Goal: Task Accomplishment & Management: Manage account settings

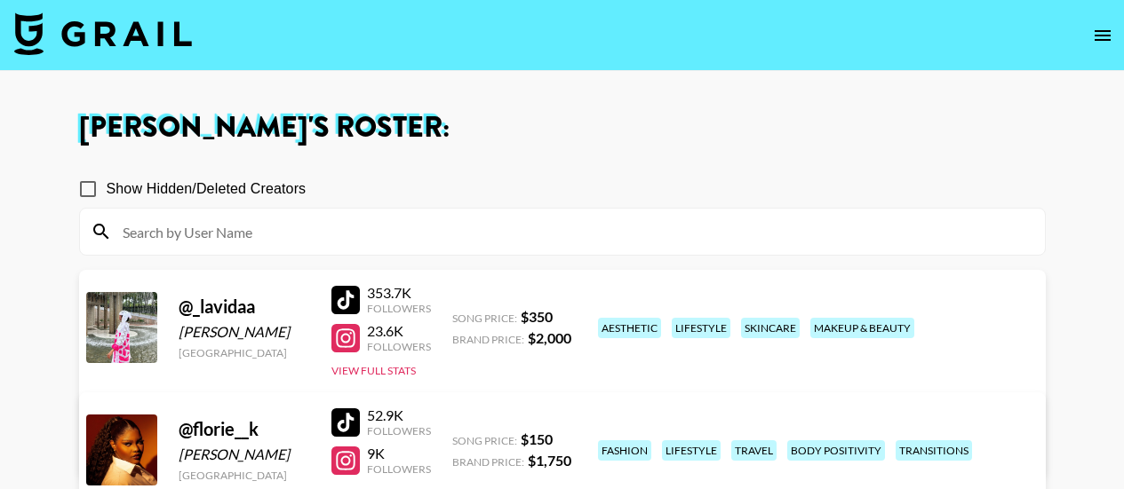
scroll to position [506, 0]
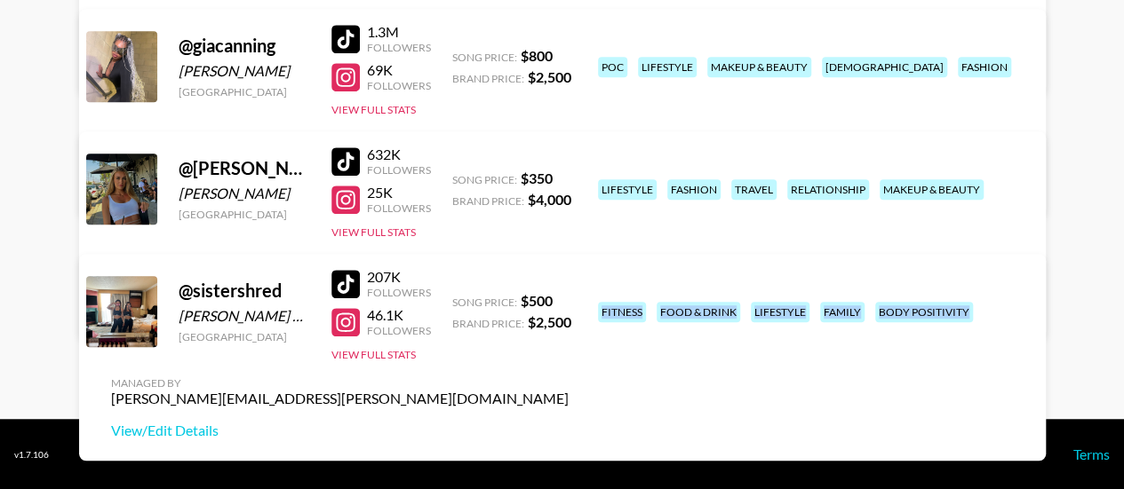
drag, startPoint x: 601, startPoint y: 278, endPoint x: 721, endPoint y: 343, distance: 137.1
click at [721, 328] on div "fitness food & drink lifestyle family body positivity" at bounding box center [810, 312] width 435 height 31
copy div "fitness food & drink lifestyle family body positivity"
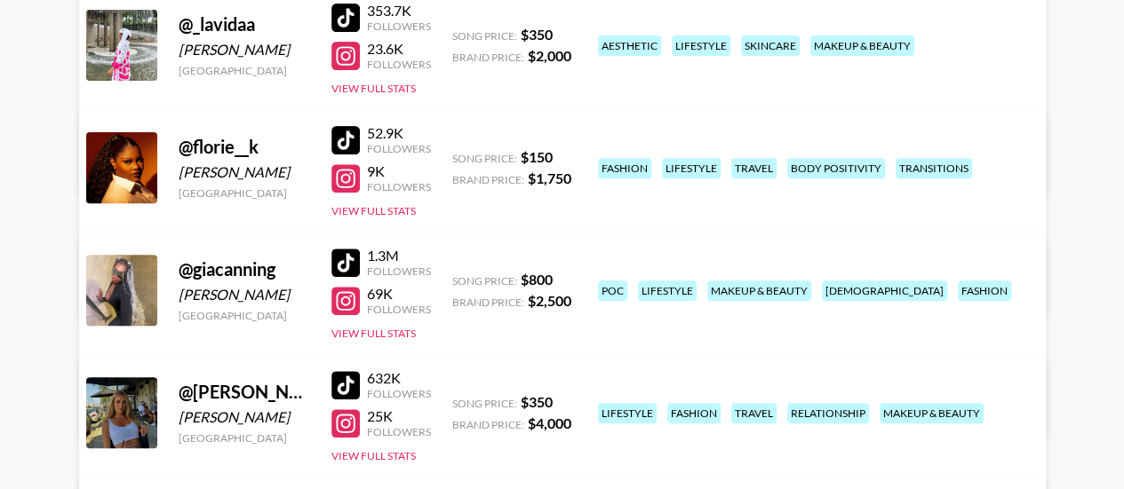
scroll to position [280, 0]
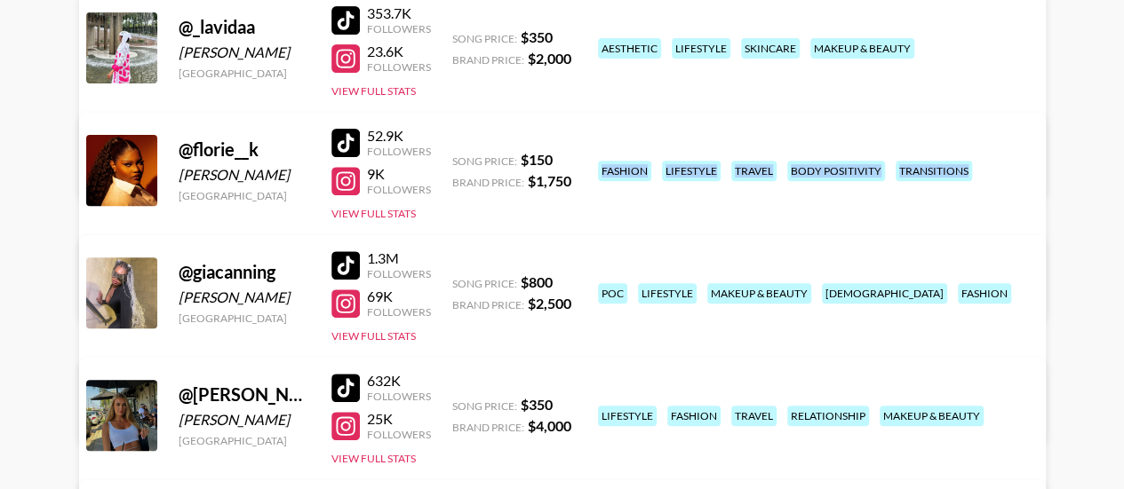
drag, startPoint x: 601, startPoint y: 154, endPoint x: 782, endPoint y: 177, distance: 182.7
click at [782, 178] on div "fashion lifestyle travel body positivity transitions" at bounding box center [810, 170] width 435 height 31
copy div "fashion lifestyle travel body positivity transitions"
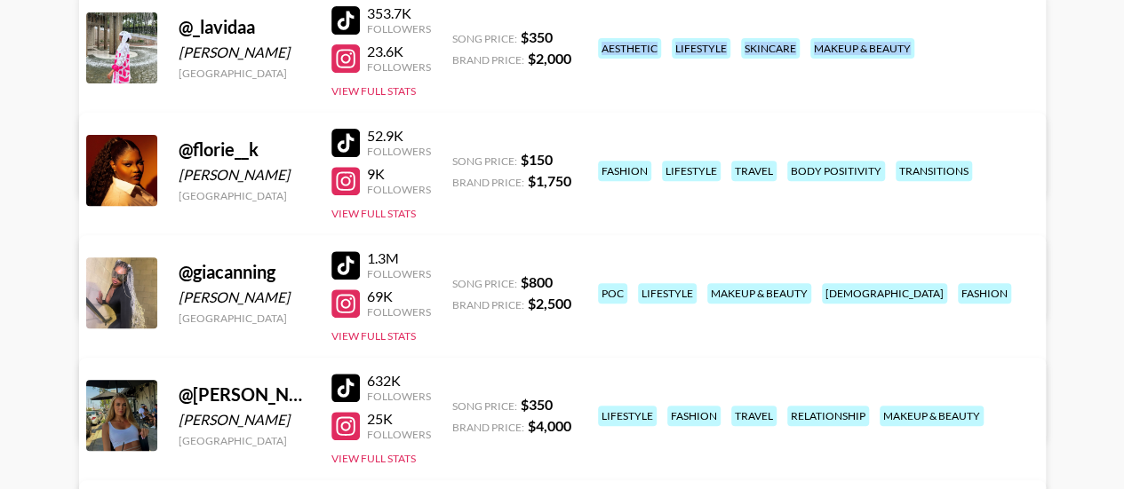
drag, startPoint x: 601, startPoint y: 32, endPoint x: 764, endPoint y: 63, distance: 165.5
click at [764, 63] on div "aesthetic lifestyle skincare makeup & beauty" at bounding box center [810, 48] width 435 height 31
copy div "aesthetic lifestyle skincare makeup & beauty"
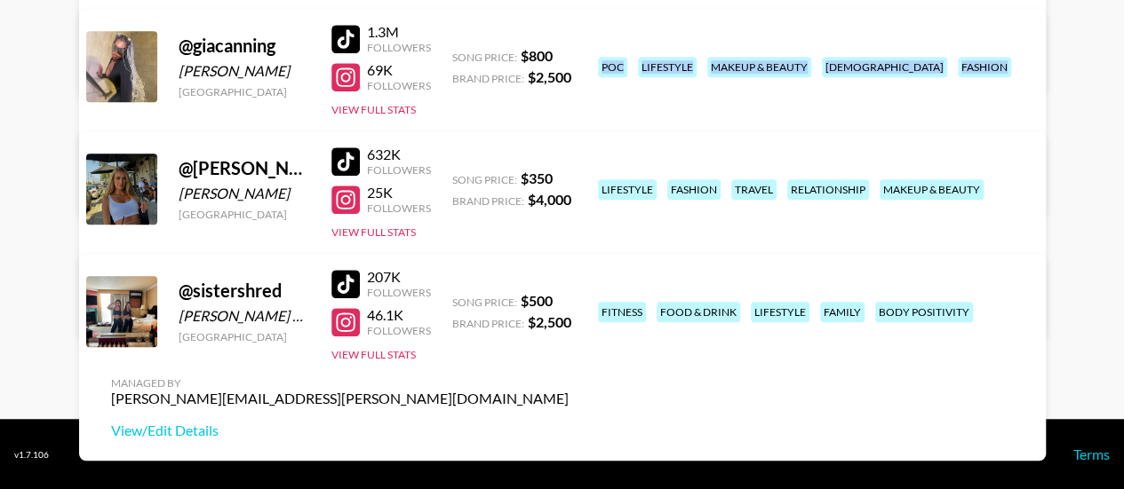
drag, startPoint x: 604, startPoint y: 36, endPoint x: 754, endPoint y: 97, distance: 161.8
click at [754, 83] on div "poc lifestyle makeup & beauty lgbtq+ fashion" at bounding box center [810, 67] width 435 height 31
copy div "poc lifestyle makeup & beauty lgbtq+ fashion"
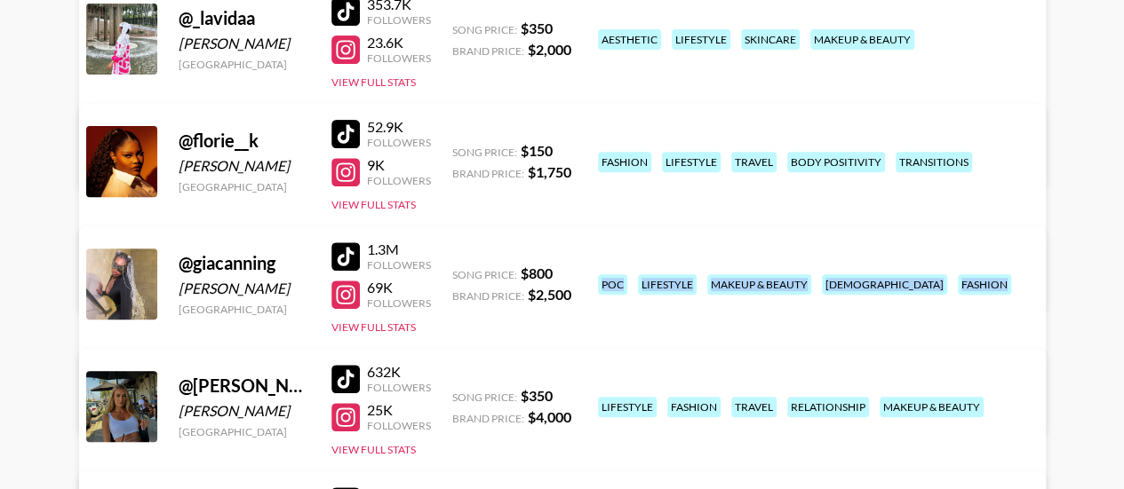
scroll to position [290, 0]
click at [569, 394] on link "View/Edit Details" at bounding box center [339, 403] width 457 height 18
click at [569, 148] on link "View/Edit Details" at bounding box center [339, 157] width 457 height 18
click at [569, 271] on link "View/Edit Details" at bounding box center [339, 280] width 457 height 18
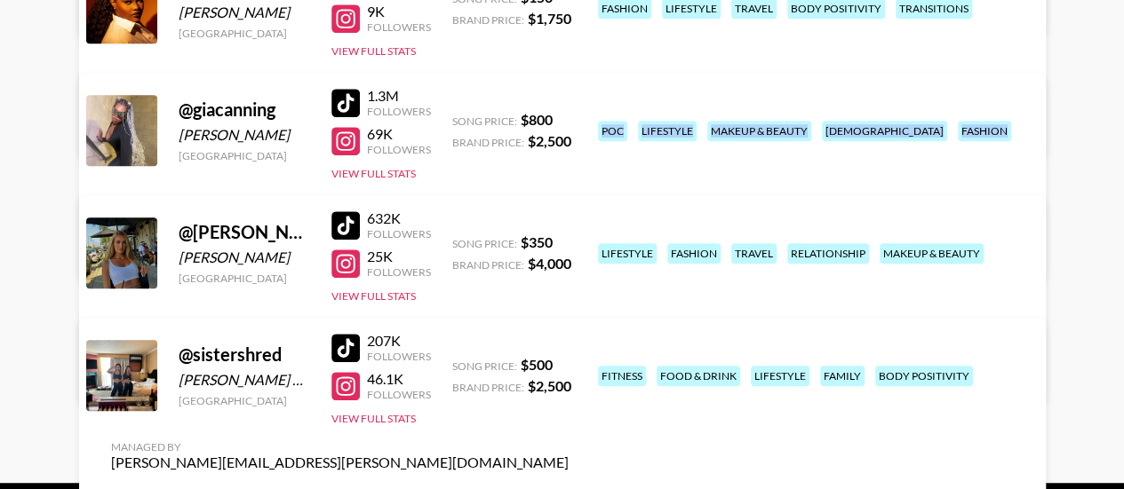
scroll to position [446, 0]
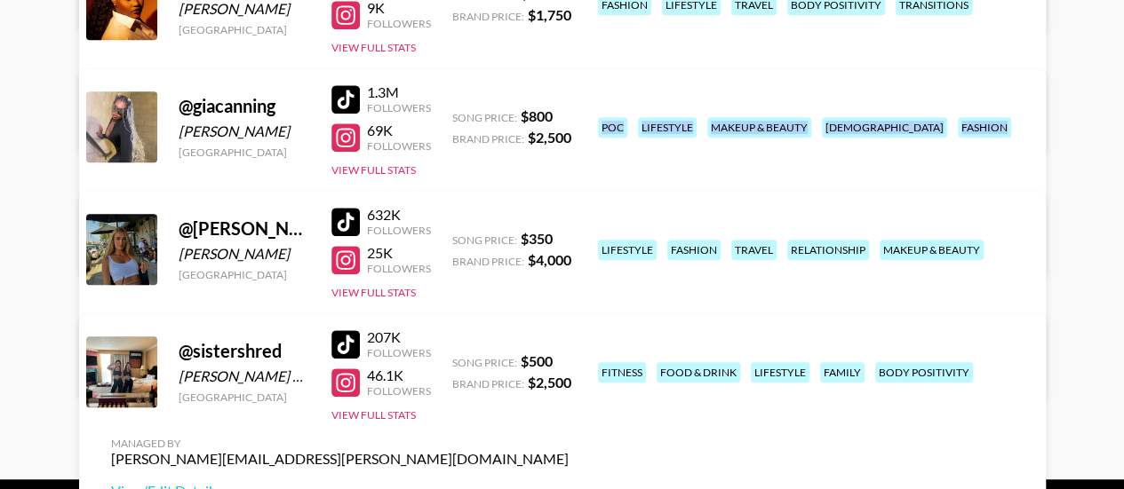
copy div "poc lifestyle makeup & beauty [DEMOGRAPHIC_DATA] fashion"
click at [569, 237] on link "View/Edit Details" at bounding box center [339, 246] width 457 height 18
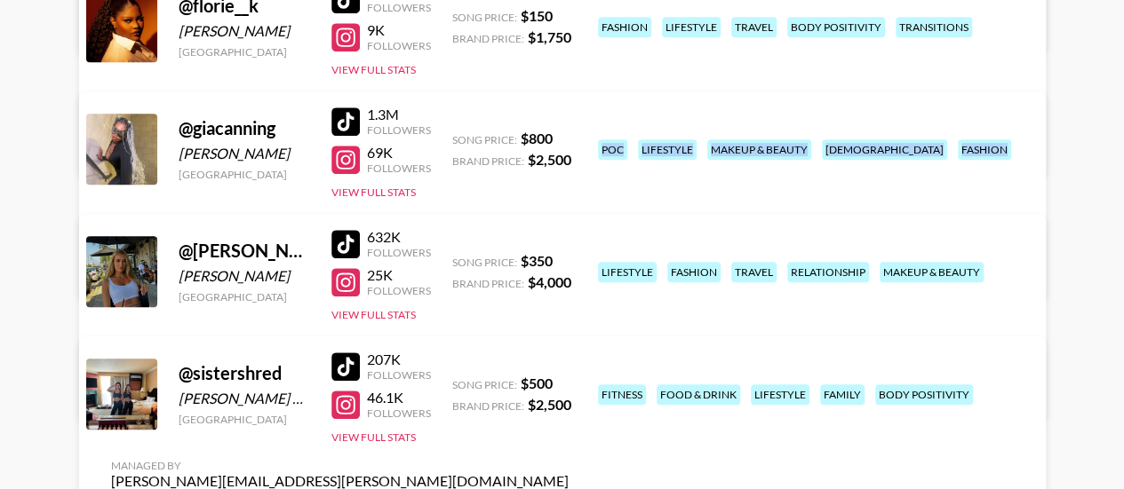
scroll to position [426, 0]
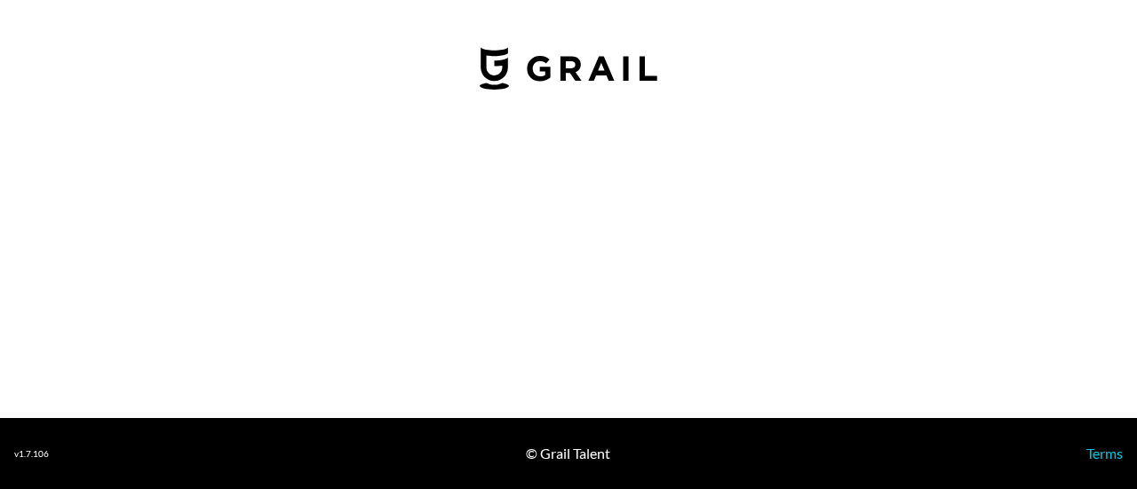
select select "USD"
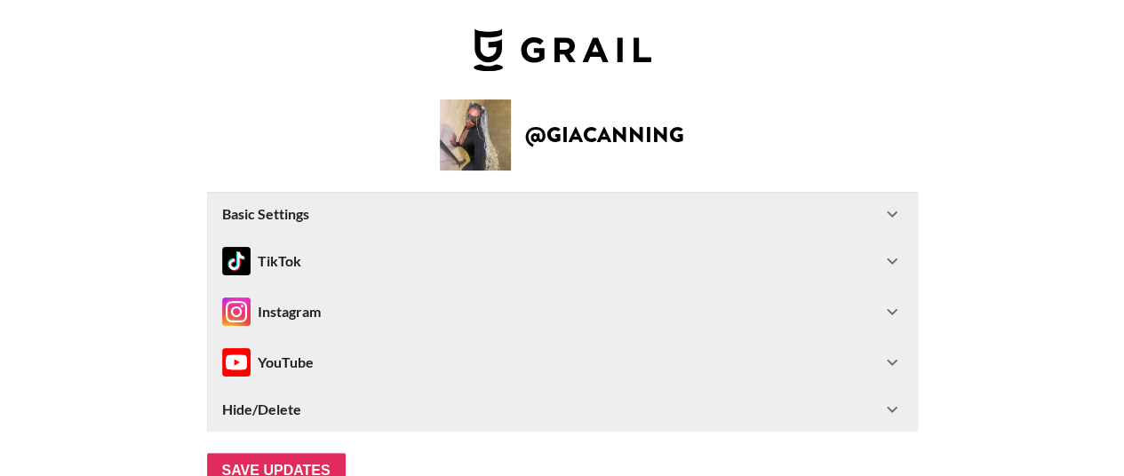
click at [903, 312] on icon at bounding box center [891, 311] width 21 height 21
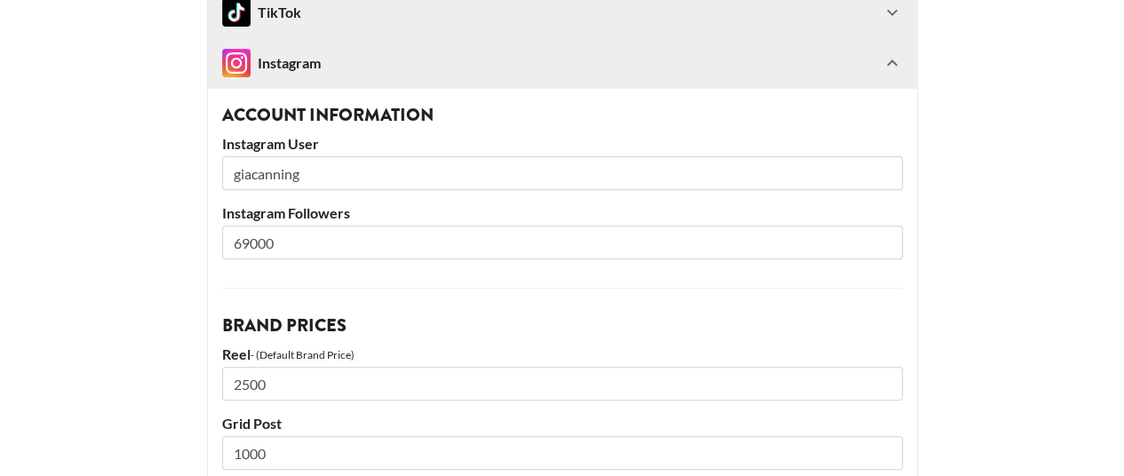
scroll to position [255, 0]
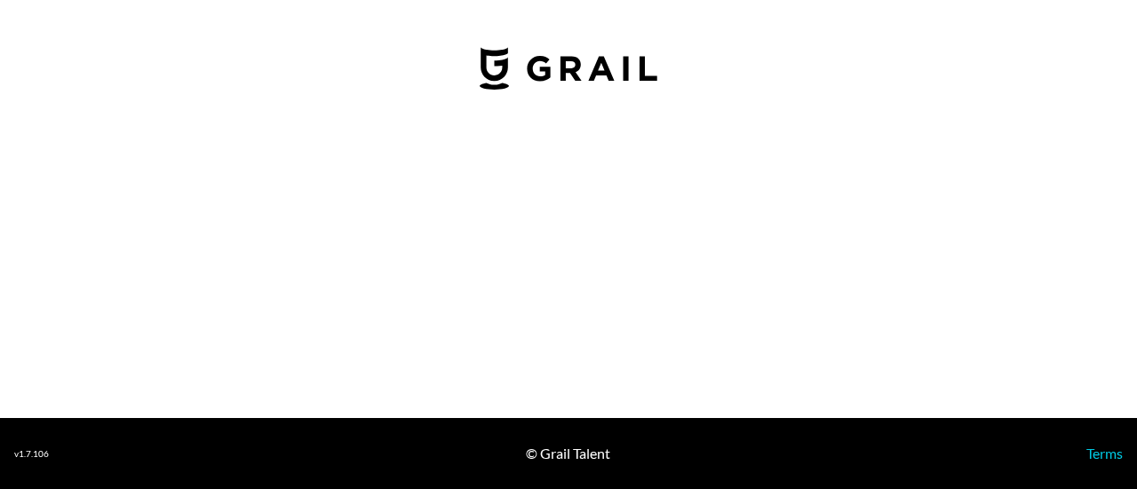
select select "USD"
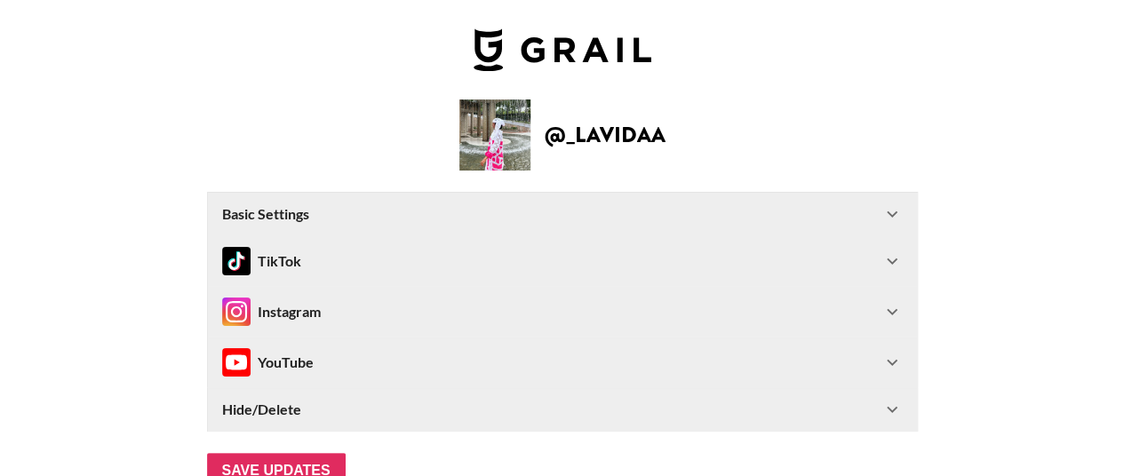
click at [903, 309] on icon at bounding box center [891, 311] width 21 height 21
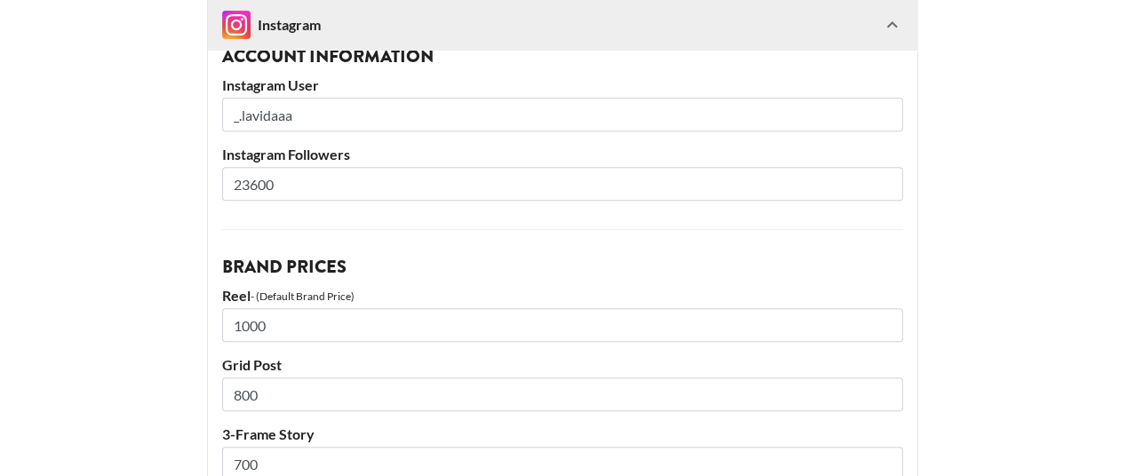
scroll to position [316, 0]
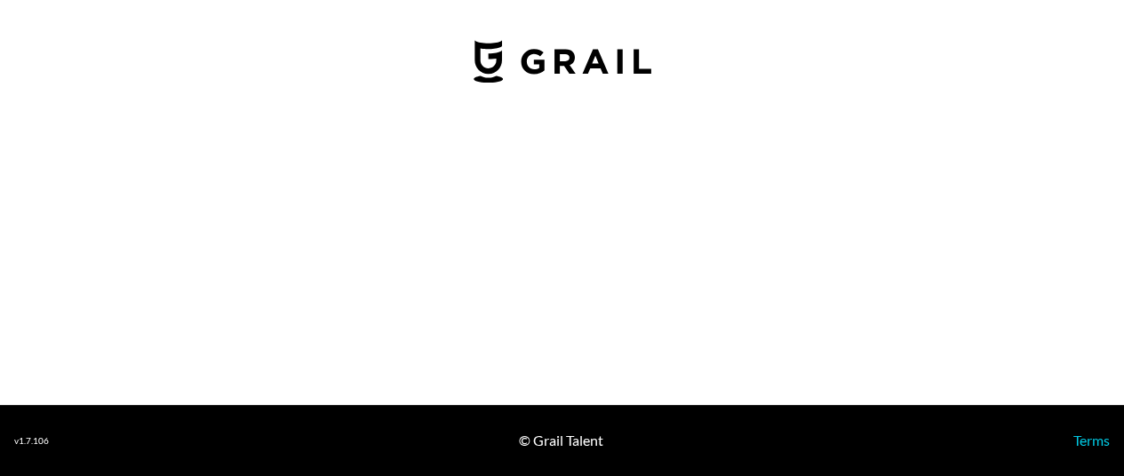
select select "USD"
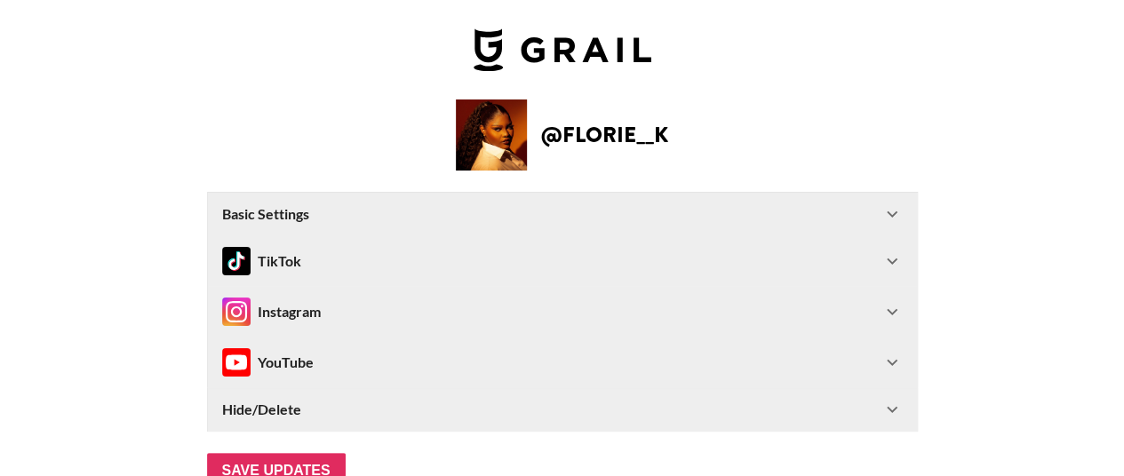
click at [895, 310] on icon at bounding box center [892, 312] width 11 height 6
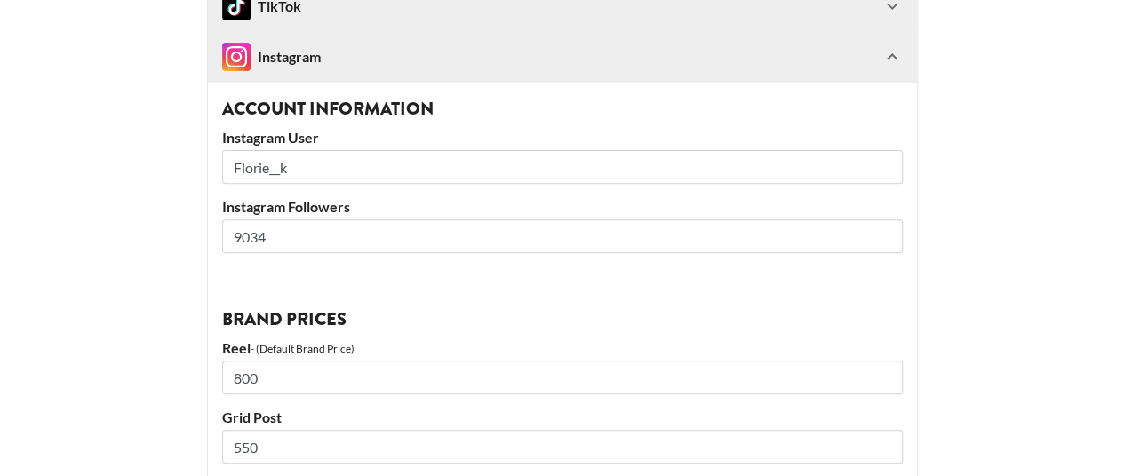
scroll to position [259, 0]
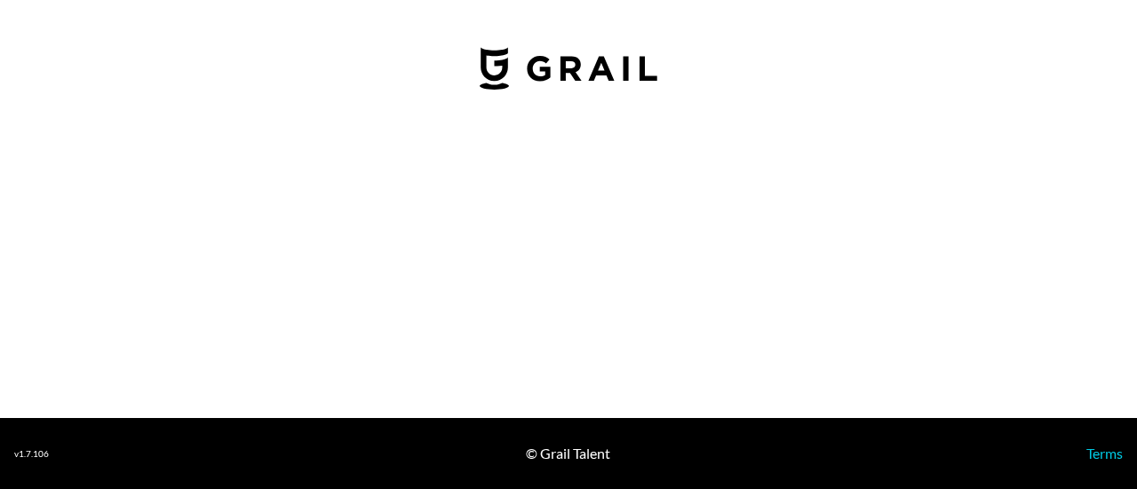
select select "USD"
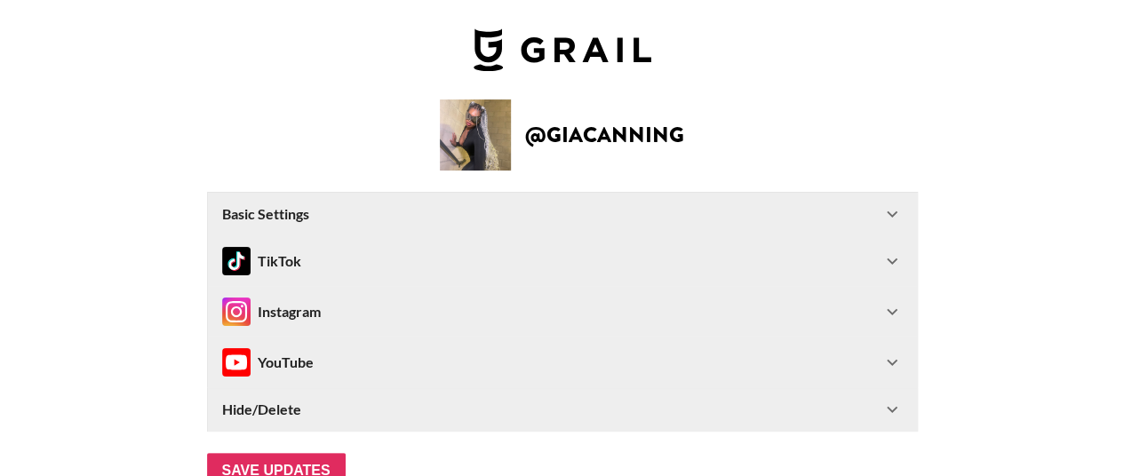
click at [894, 308] on icon at bounding box center [891, 311] width 21 height 21
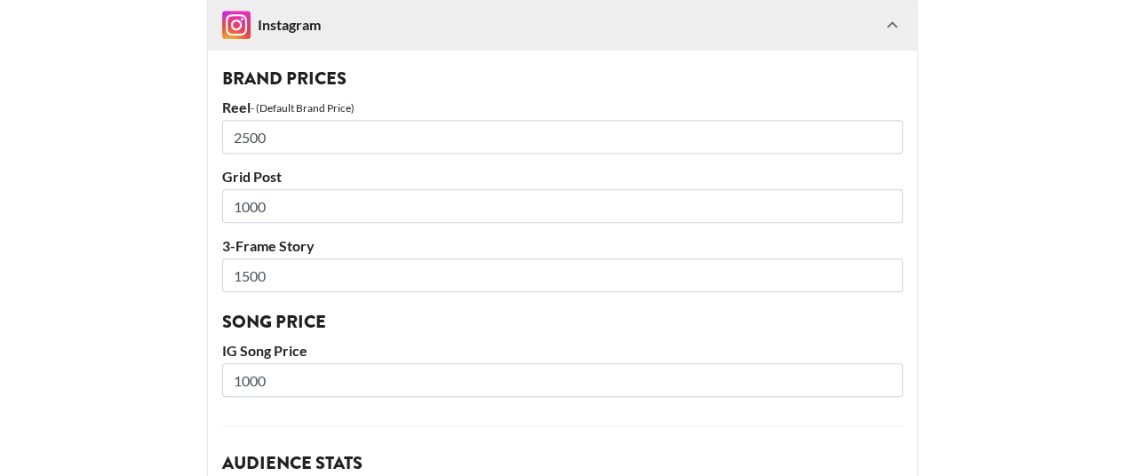
scroll to position [487, 0]
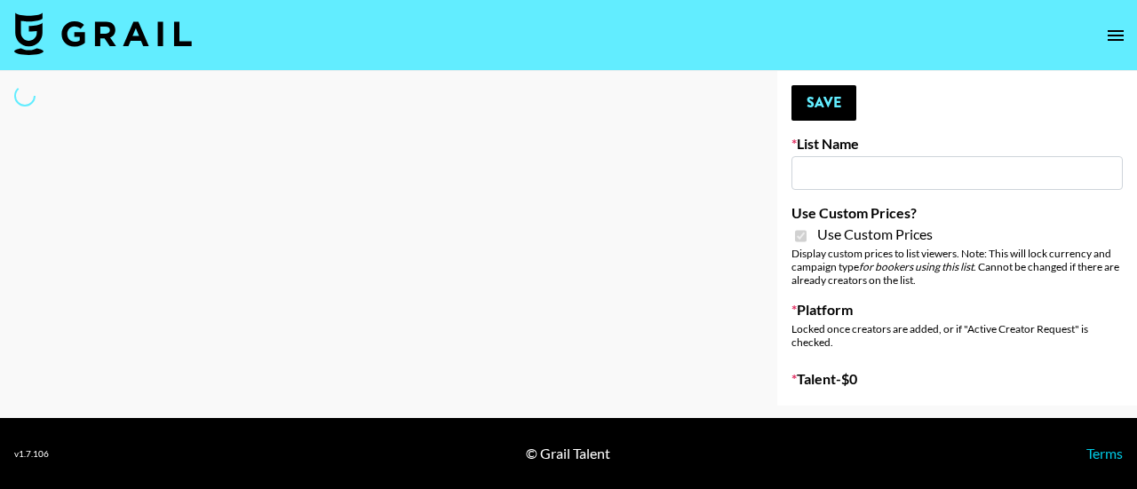
type input "ZENOWELL AI"
checkbox input "true"
select select "Brand"
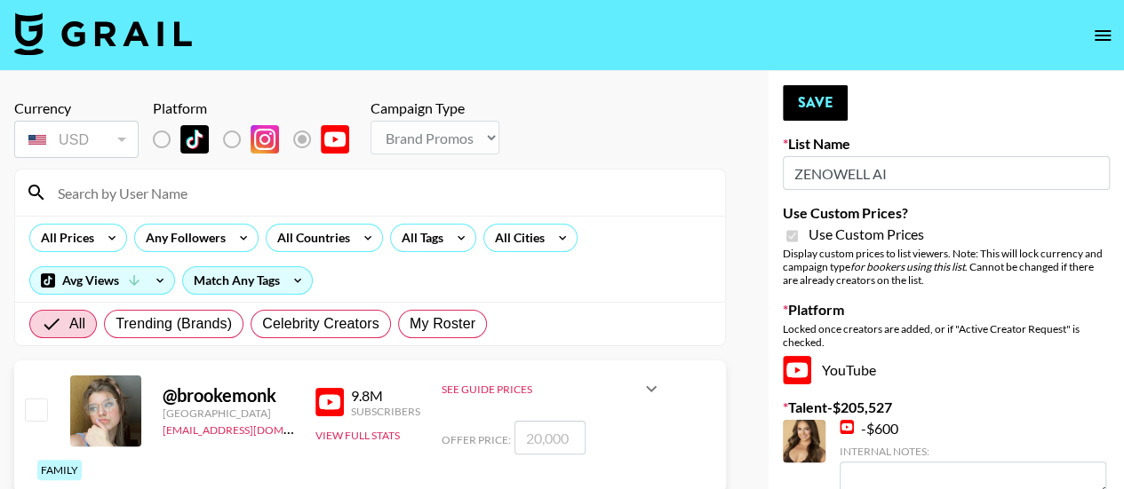
click at [241, 187] on input at bounding box center [380, 193] width 667 height 28
type input "giacanning"
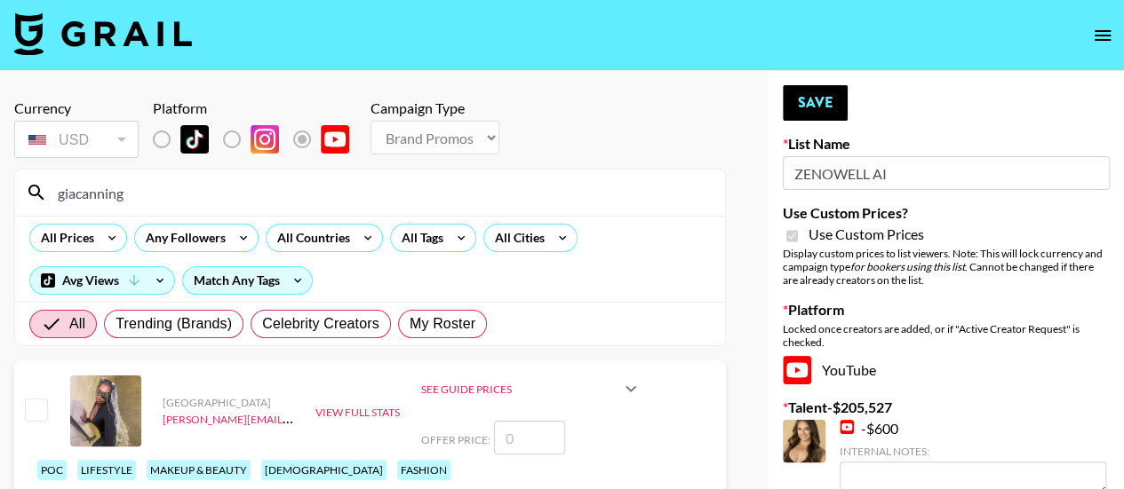
click at [35, 399] on input "checkbox" at bounding box center [35, 409] width 21 height 21
click at [535, 431] on input "number" at bounding box center [529, 438] width 71 height 34
checkbox input "true"
type input "2"
checkbox input "false"
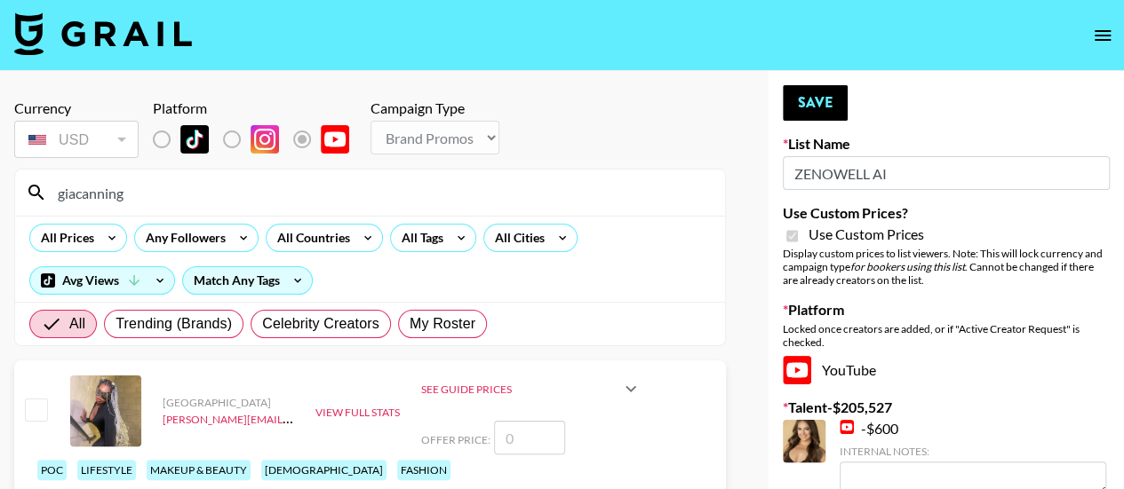
click at [167, 199] on input "giacanning" at bounding box center [380, 193] width 667 height 28
type input "g"
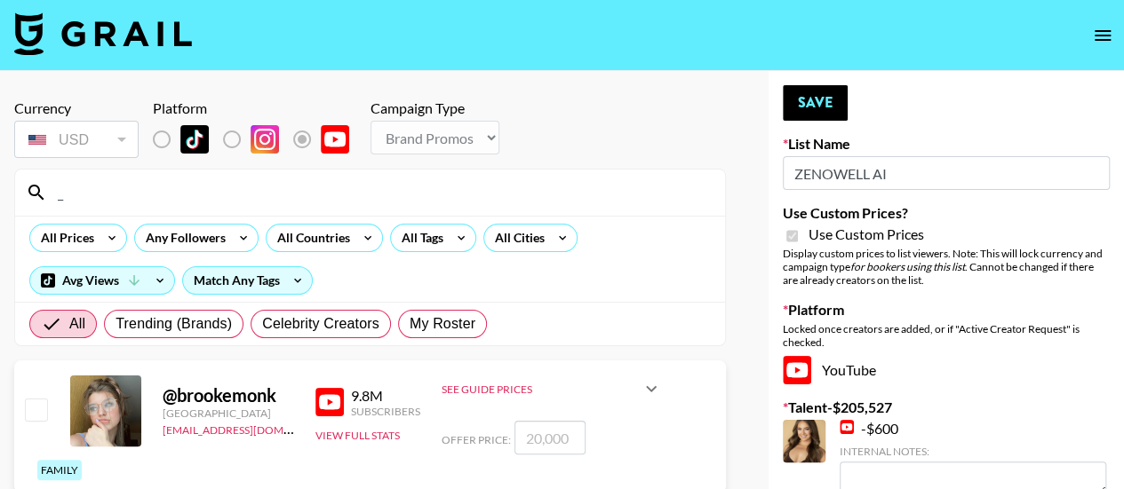
type input "_lav"
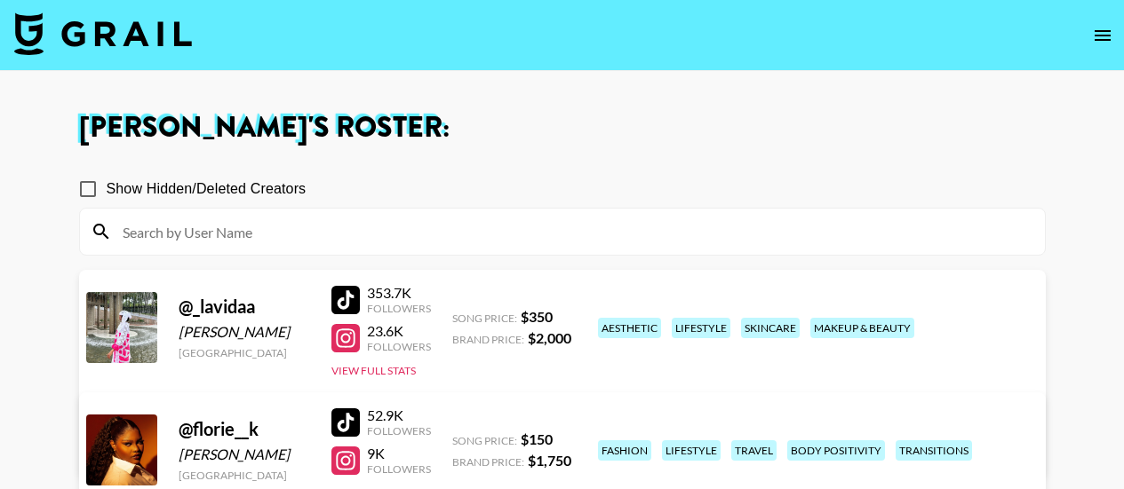
scroll to position [426, 0]
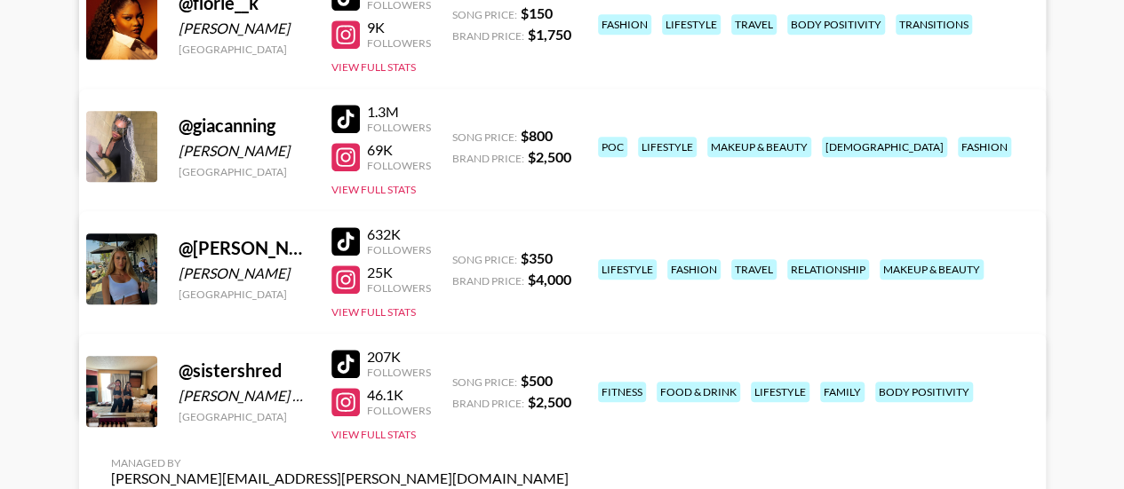
click at [254, 25] on div "[PERSON_NAME]" at bounding box center [244, 29] width 131 height 18
copy div "[PERSON_NAME]"
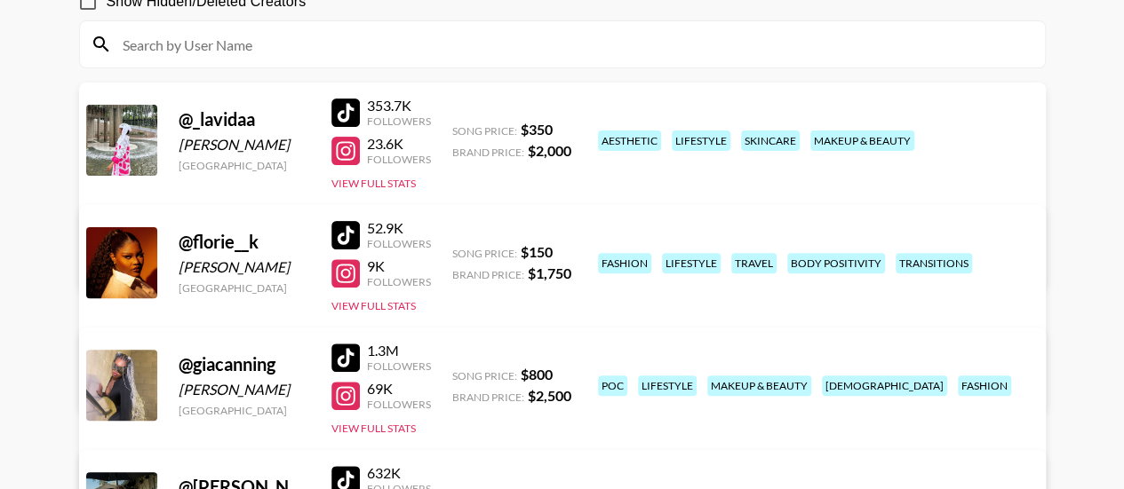
scroll to position [178, 0]
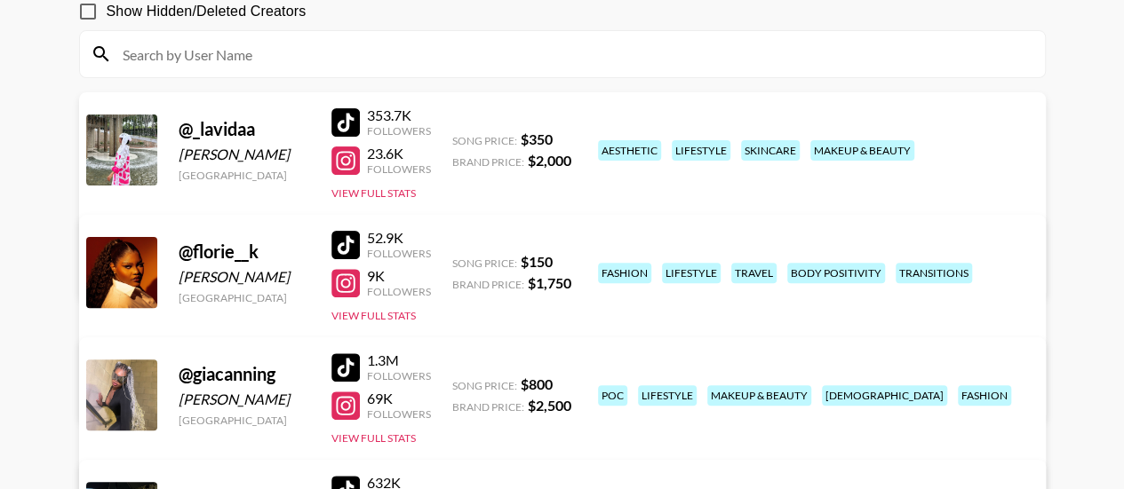
click at [272, 152] on div "[PERSON_NAME]" at bounding box center [244, 155] width 131 height 18
copy div "Omotosho"
click at [622, 140] on div "aesthetic" at bounding box center [629, 150] width 63 height 20
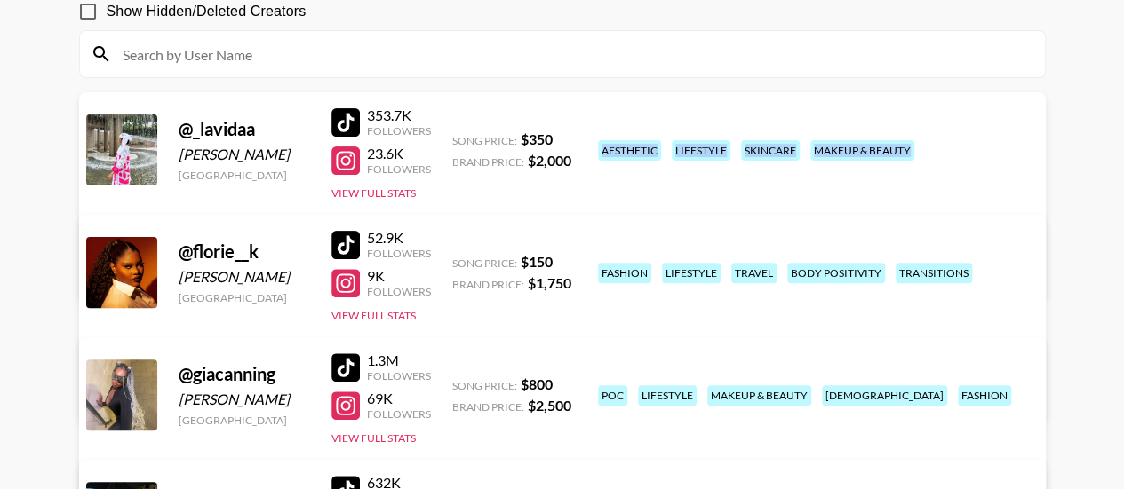
click at [622, 140] on div "aesthetic" at bounding box center [629, 150] width 63 height 20
copy div "aesthetic lifestyle skincare makeup & beauty"
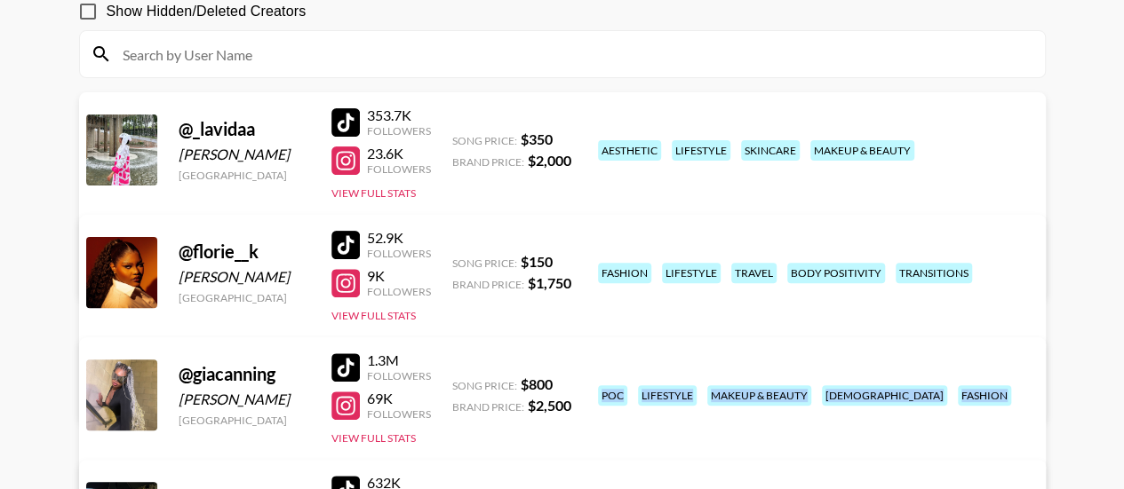
drag, startPoint x: 597, startPoint y: 367, endPoint x: 743, endPoint y: 420, distance: 155.1
click at [743, 411] on div "poc lifestyle makeup & beauty [DEMOGRAPHIC_DATA] fashion" at bounding box center [810, 395] width 435 height 31
copy div "poc lifestyle makeup & beauty [DEMOGRAPHIC_DATA] fashion"
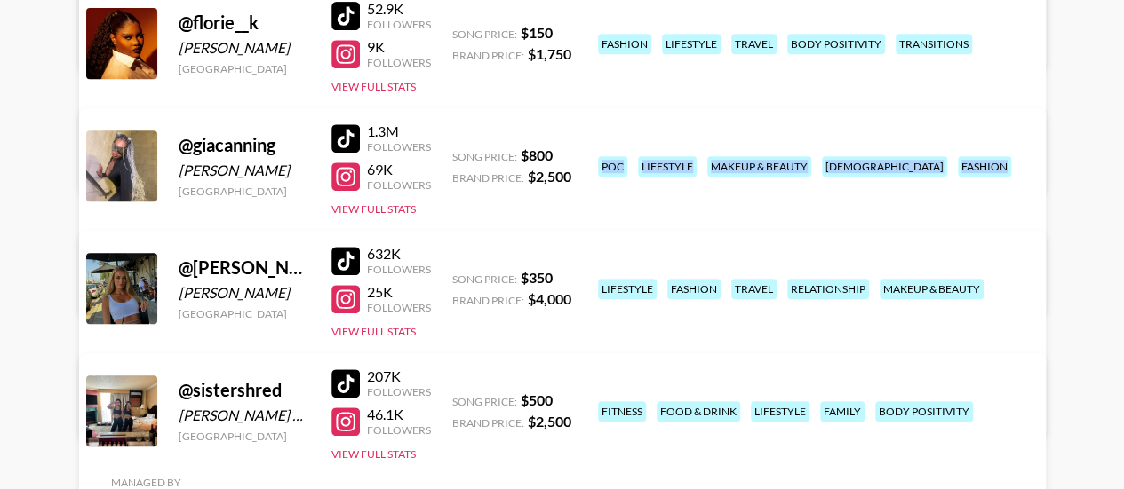
scroll to position [423, 0]
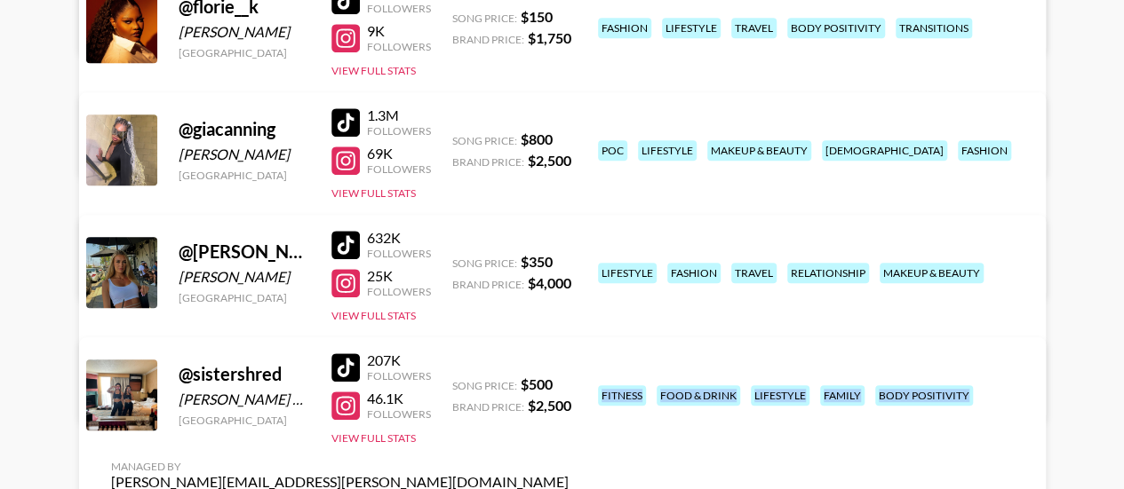
drag, startPoint x: 598, startPoint y: 366, endPoint x: 727, endPoint y: 426, distance: 142.3
click at [727, 411] on div "fitness food & drink lifestyle family body positivity" at bounding box center [810, 395] width 435 height 31
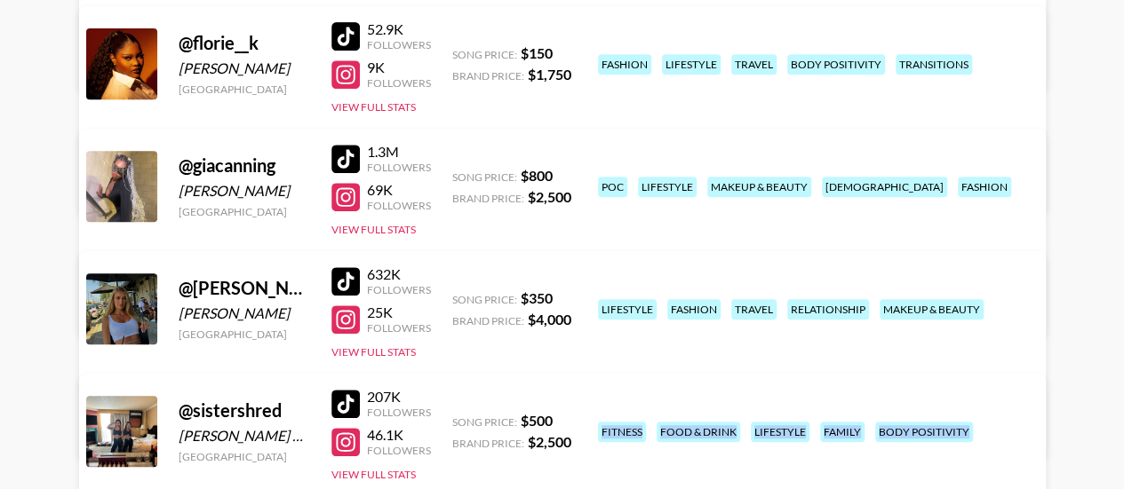
scroll to position [352, 0]
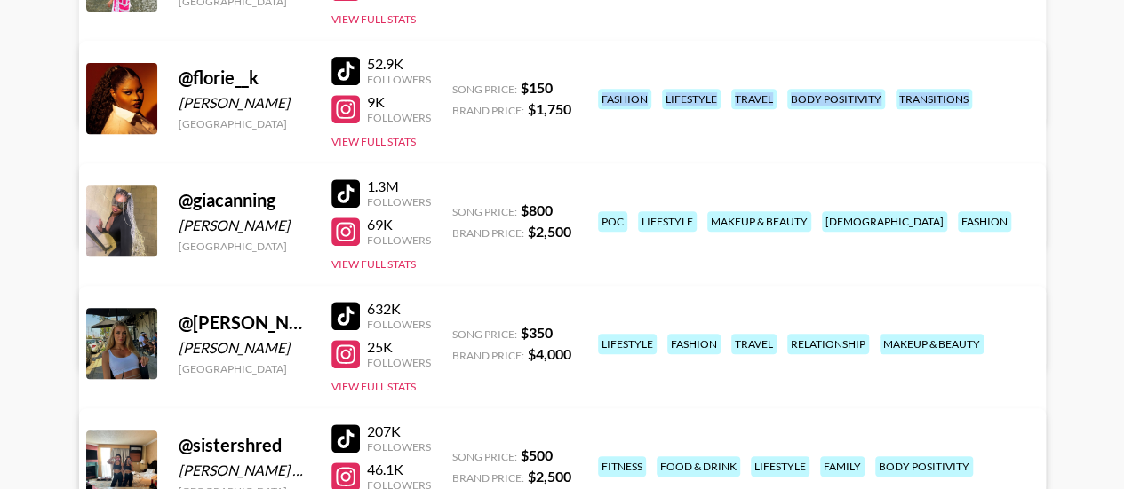
drag, startPoint x: 600, startPoint y: 83, endPoint x: 774, endPoint y: 117, distance: 177.5
click at [774, 115] on div "fashion lifestyle travel body positivity transitions" at bounding box center [810, 99] width 435 height 31
copy div "fashion lifestyle travel body positivity transitions"
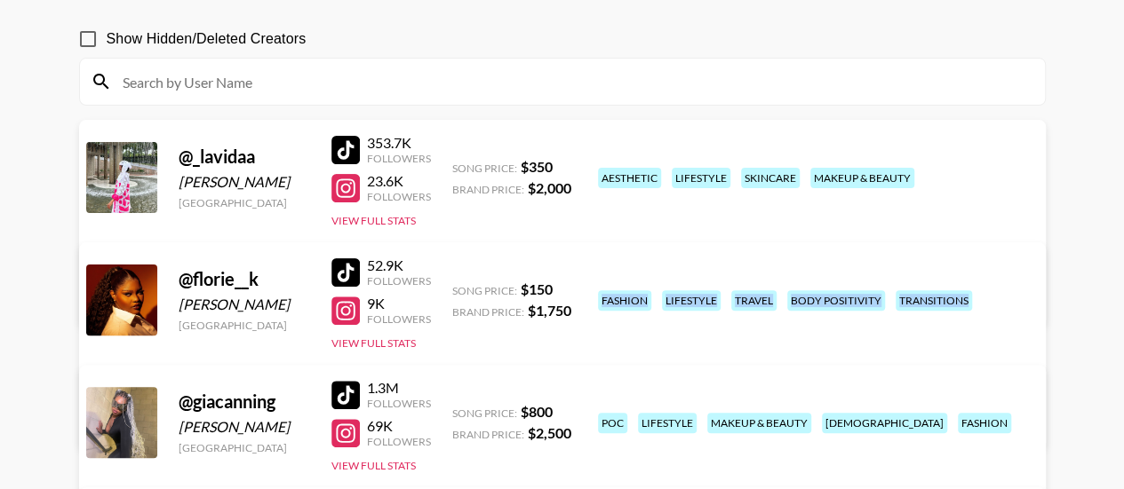
scroll to position [139, 0]
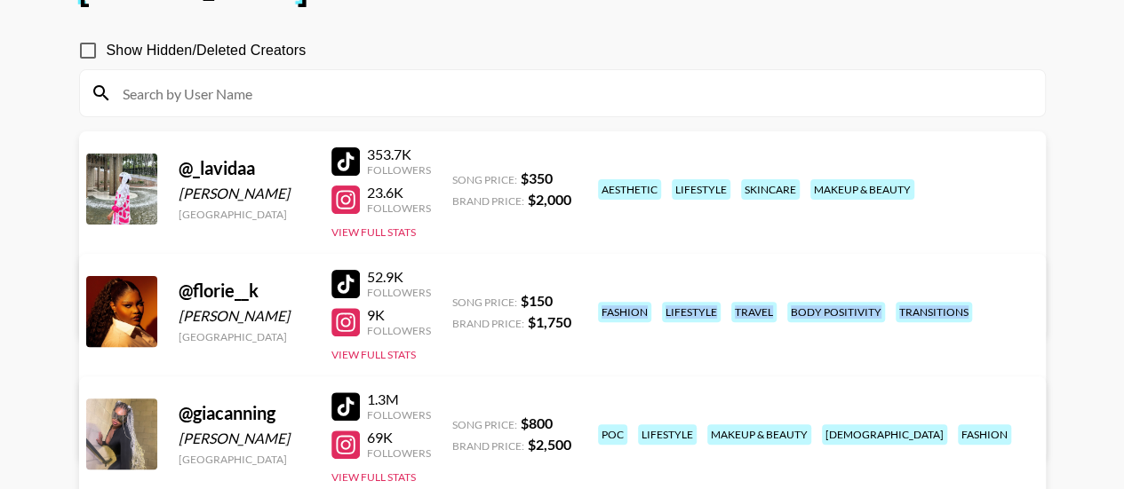
click at [346, 197] on div at bounding box center [345, 200] width 28 height 28
click at [347, 318] on div at bounding box center [345, 322] width 28 height 28
click at [345, 445] on div at bounding box center [345, 445] width 28 height 28
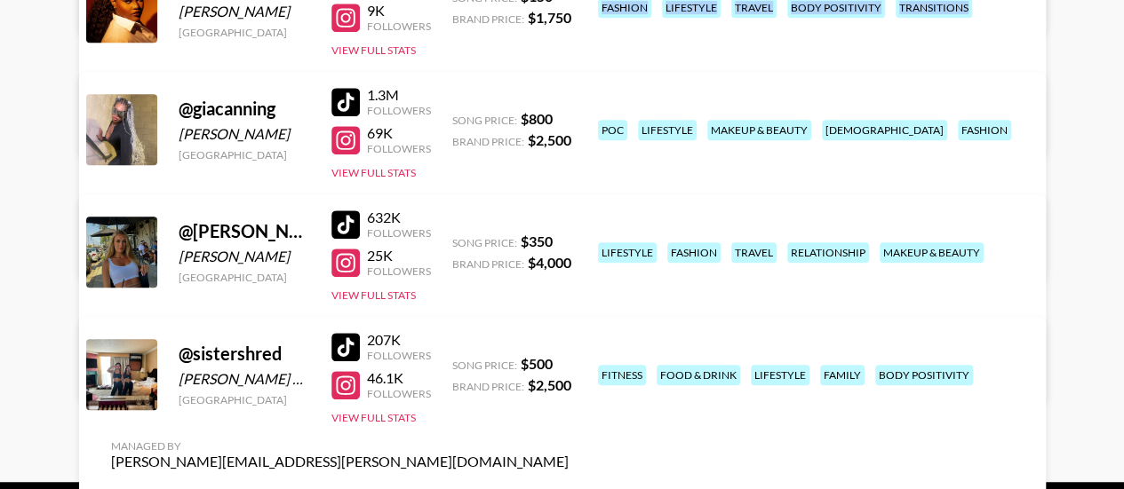
scroll to position [453, 0]
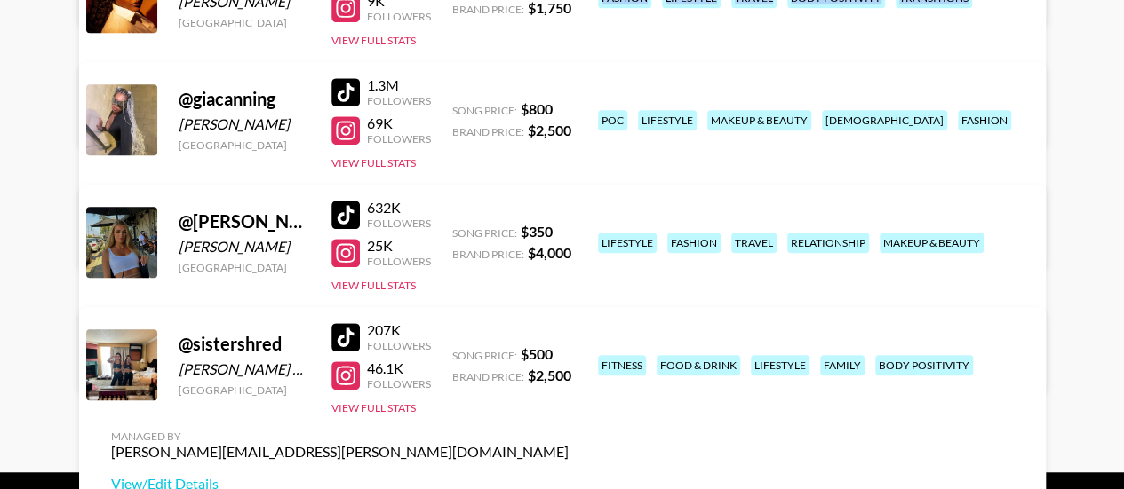
click at [351, 380] on div at bounding box center [345, 376] width 28 height 28
